Goal: Transaction & Acquisition: Purchase product/service

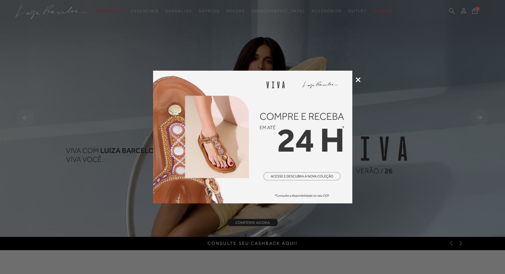
click at [358, 79] on icon at bounding box center [358, 79] width 5 height 5
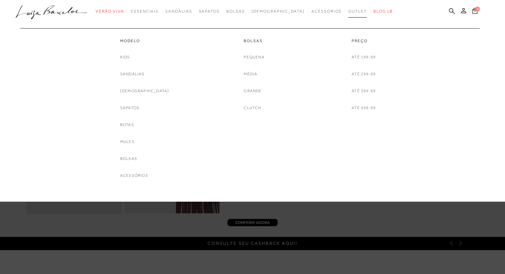
click at [349, 11] on span "Outlet" at bounding box center [358, 11] width 19 height 5
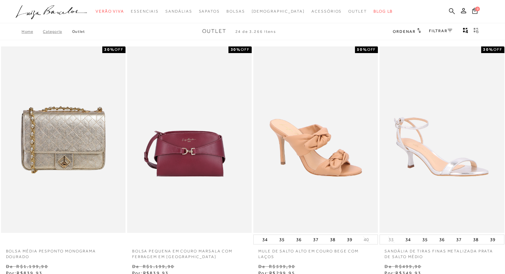
click at [451, 9] on icon at bounding box center [452, 11] width 6 height 6
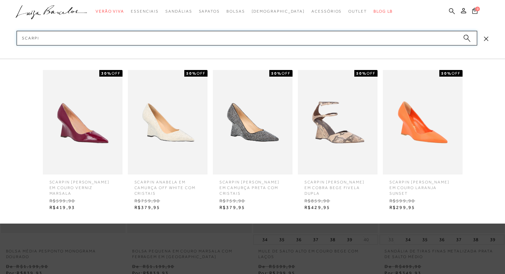
type input "scarpin"
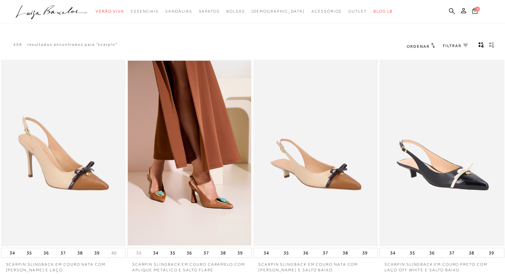
click at [421, 46] on span "Ordenar" at bounding box center [418, 46] width 23 height 5
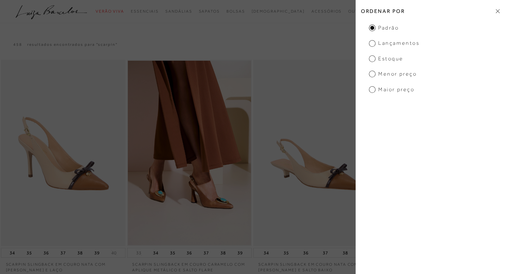
click at [370, 73] on span "Menor Preço" at bounding box center [393, 73] width 48 height 7
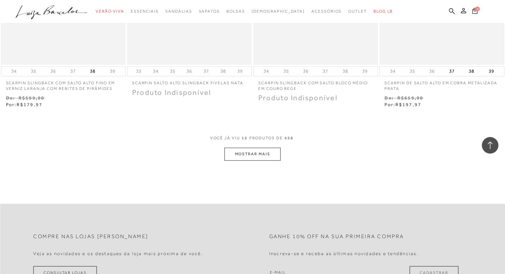
scroll to position [655, 0]
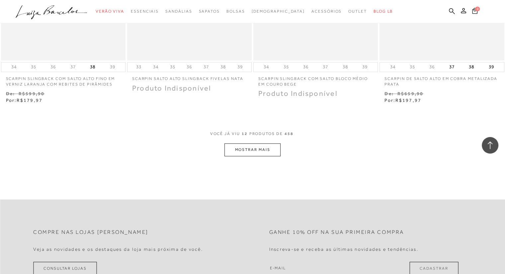
click at [264, 146] on button "MOSTRAR MAIS" at bounding box center [253, 150] width 56 height 13
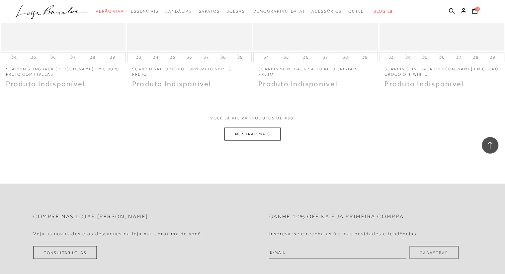
scroll to position [1385, 0]
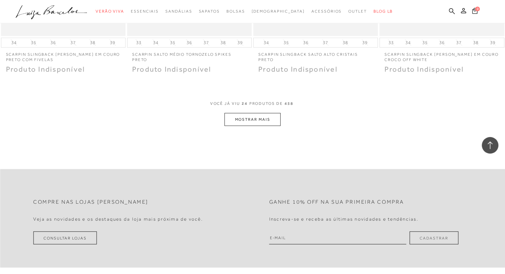
click at [267, 119] on button "MOSTRAR MAIS" at bounding box center [253, 119] width 56 height 13
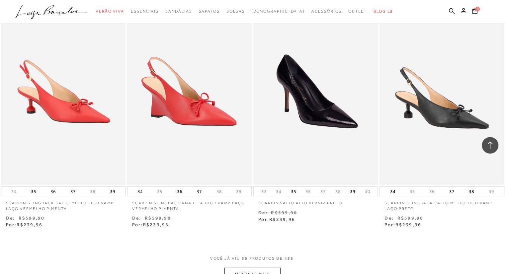
scroll to position [2021, 0]
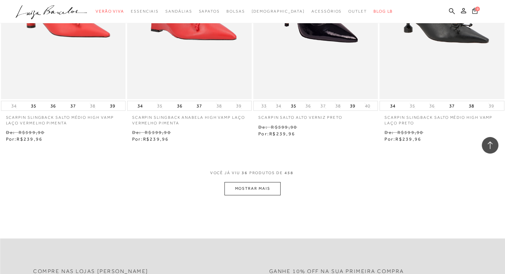
click at [266, 190] on button "MOSTRAR MAIS" at bounding box center [253, 188] width 56 height 13
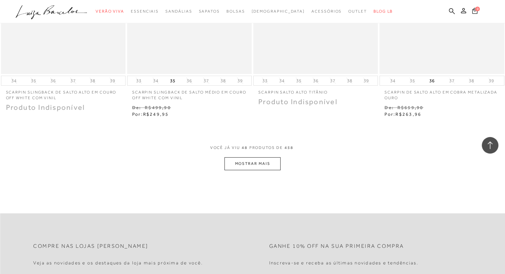
scroll to position [2765, 0]
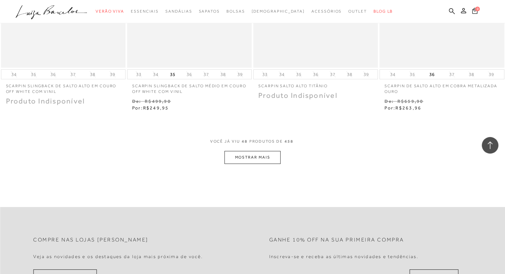
click at [252, 158] on button "MOSTRAR MAIS" at bounding box center [253, 157] width 56 height 13
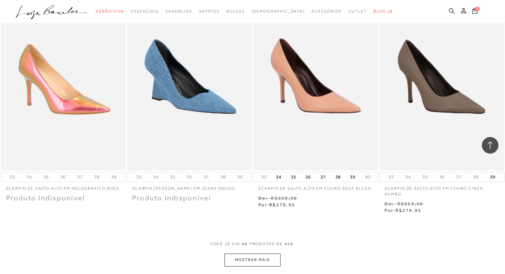
scroll to position [3381, 0]
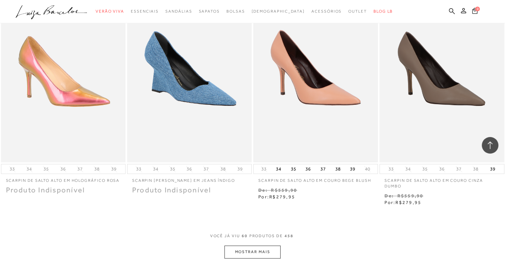
click at [354, 131] on img at bounding box center [315, 68] width 123 height 185
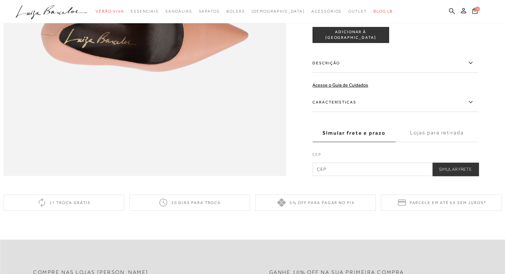
scroll to position [646, 0]
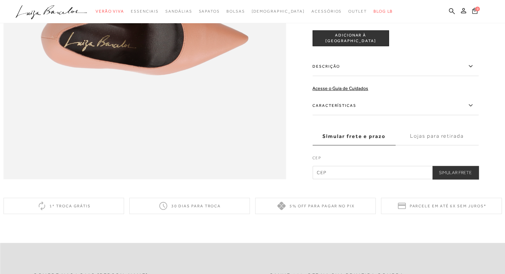
click at [472, 110] on icon at bounding box center [471, 105] width 8 height 8
click at [0, 0] on input "Características" at bounding box center [0, 0] width 0 height 0
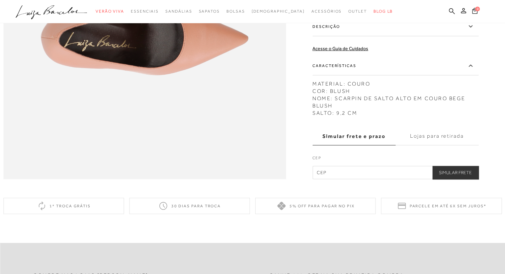
click at [472, 67] on icon at bounding box center [471, 66] width 4 height 2
click at [0, 0] on input "Características" at bounding box center [0, 0] width 0 height 0
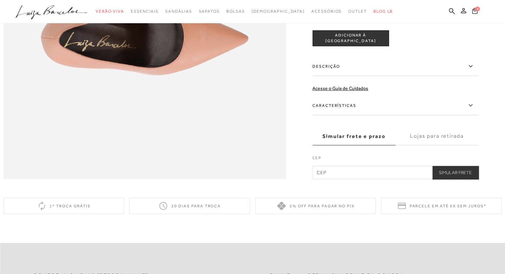
click at [472, 70] on icon at bounding box center [471, 66] width 8 height 8
click at [0, 0] on input "Descrição" at bounding box center [0, 0] width 0 height 0
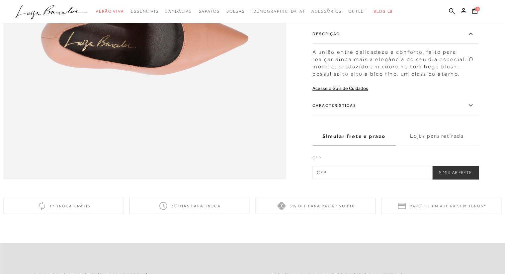
click at [472, 78] on div "A união entre delicadeza e conforto, feito para realçar ainda mais a elegância …" at bounding box center [396, 61] width 166 height 33
click at [471, 38] on icon at bounding box center [471, 34] width 8 height 8
click at [0, 0] on input "Descrição" at bounding box center [0, 0] width 0 height 0
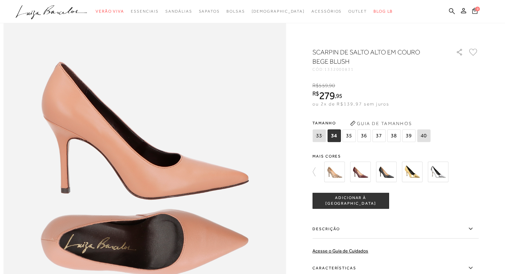
scroll to position [439, 0]
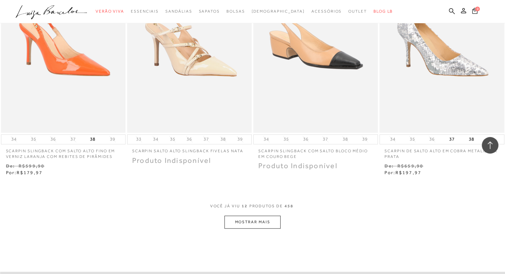
scroll to position [603, 0]
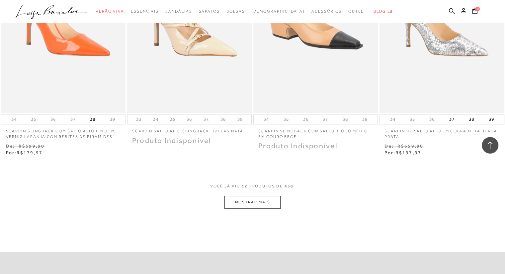
click at [264, 202] on button "MOSTRAR MAIS" at bounding box center [253, 202] width 56 height 13
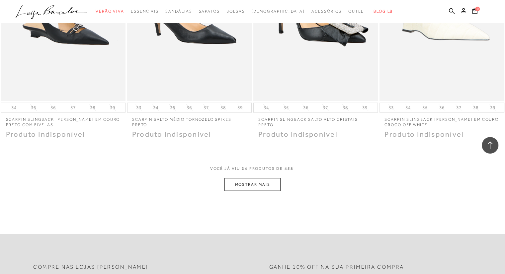
scroll to position [1332, 0]
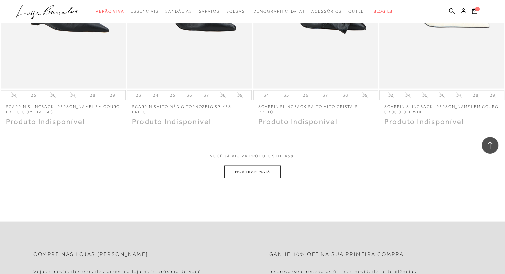
click at [273, 171] on button "MOSTRAR MAIS" at bounding box center [253, 172] width 56 height 13
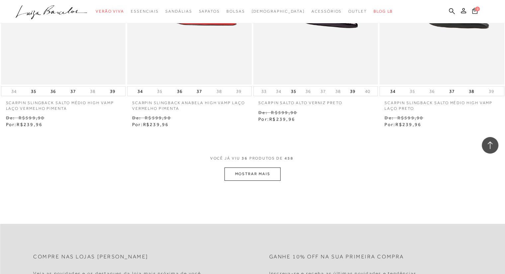
scroll to position [2074, 0]
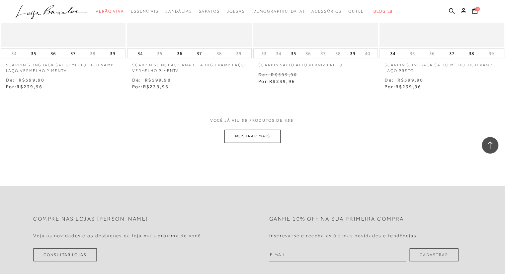
click at [260, 137] on button "MOSTRAR MAIS" at bounding box center [253, 136] width 56 height 13
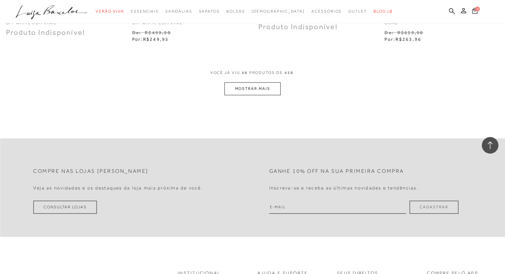
scroll to position [2840, 0]
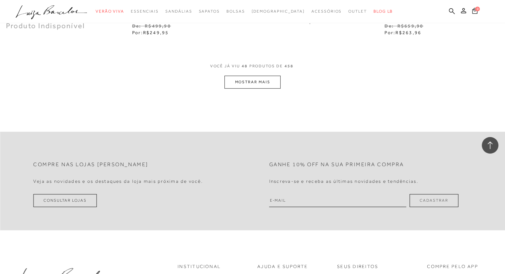
click at [265, 78] on button "MOSTRAR MAIS" at bounding box center [253, 82] width 56 height 13
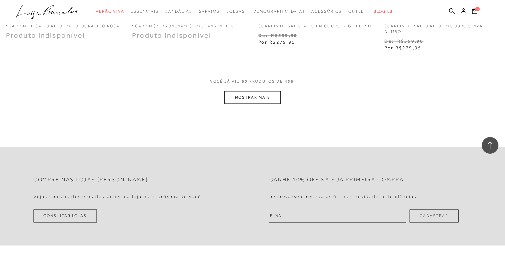
scroll to position [3389, 0]
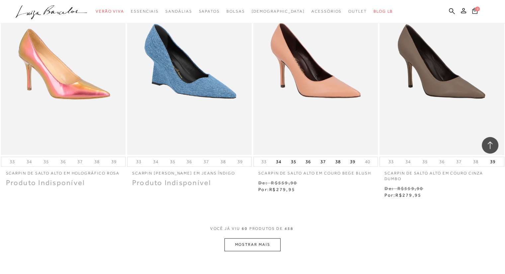
click at [254, 245] on button "MOSTRAR MAIS" at bounding box center [253, 245] width 56 height 13
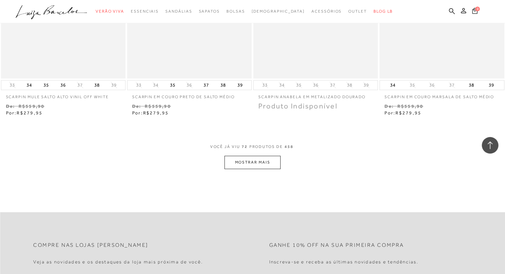
scroll to position [4177, 0]
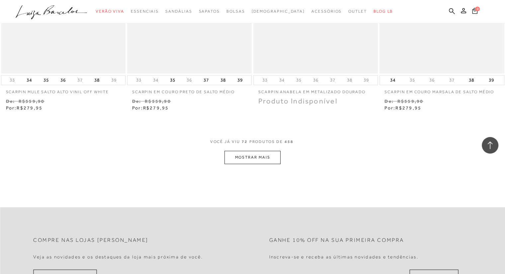
click at [268, 158] on button "MOSTRAR MAIS" at bounding box center [253, 157] width 56 height 13
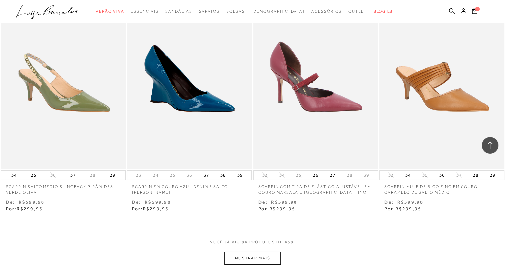
scroll to position [4782, 0]
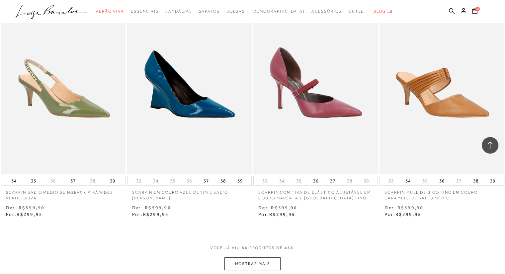
click at [268, 263] on button "MOSTRAR MAIS" at bounding box center [253, 264] width 56 height 13
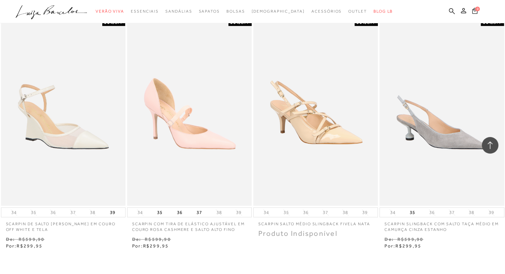
scroll to position [5487, 0]
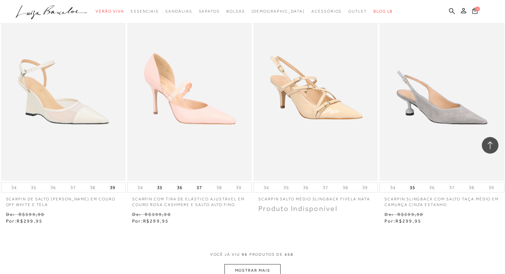
click at [254, 268] on button "MOSTRAR MAIS" at bounding box center [253, 270] width 56 height 13
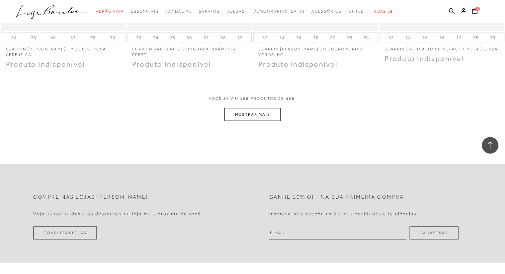
scroll to position [6342, 0]
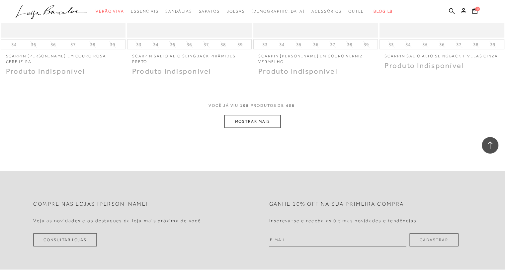
click at [270, 120] on button "MOSTRAR MAIS" at bounding box center [253, 121] width 56 height 13
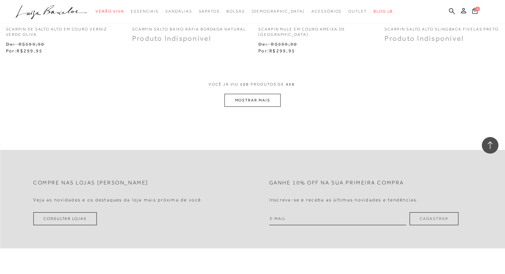
scroll to position [7067, 0]
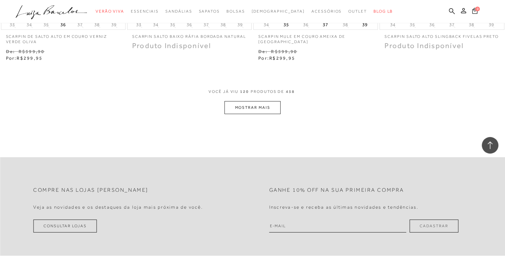
click at [266, 105] on button "MOSTRAR MAIS" at bounding box center [253, 107] width 56 height 13
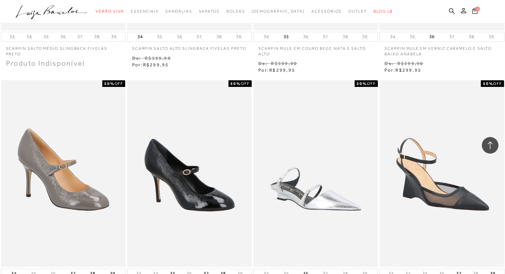
scroll to position [7521, 0]
